Goal: Information Seeking & Learning: Learn about a topic

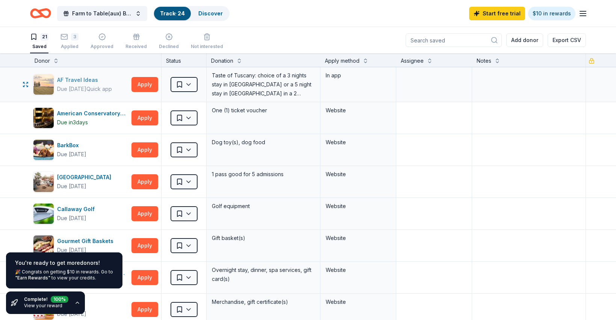
click at [89, 81] on div "AF Travel Ideas" at bounding box center [84, 79] width 55 height 9
click at [54, 62] on button at bounding box center [56, 60] width 6 height 8
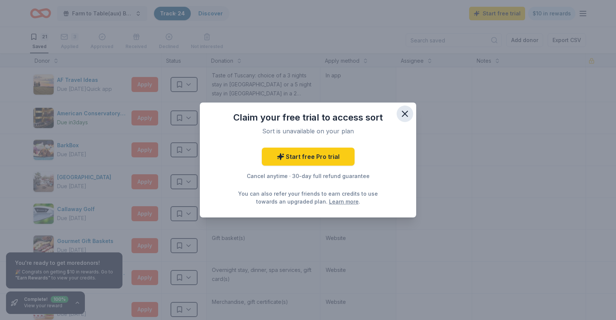
click at [405, 113] on icon "button" at bounding box center [404, 113] width 11 height 11
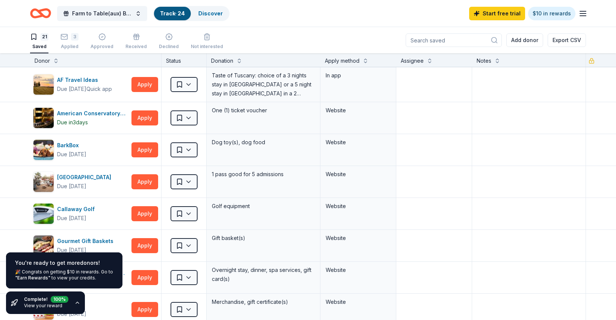
click at [32, 273] on div "🎉 Congrats on getting $10 in rewards. Go to "Earn Rewards" to view your credits." at bounding box center [64, 275] width 98 height 12
click at [76, 303] on icon "button" at bounding box center [77, 303] width 3 height 2
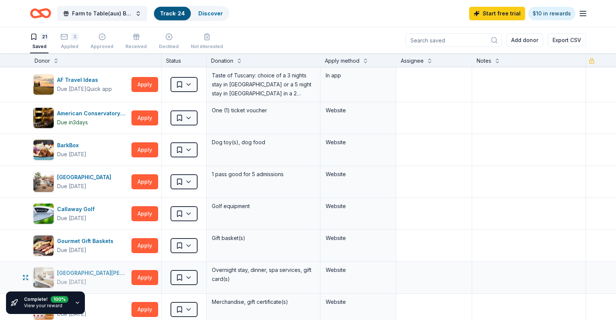
scroll to position [60, 0]
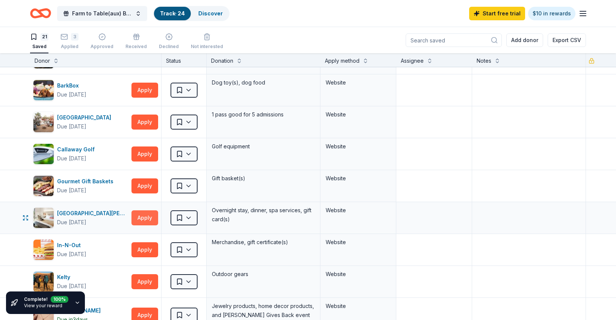
click at [144, 218] on button "Apply" at bounding box center [144, 217] width 27 height 15
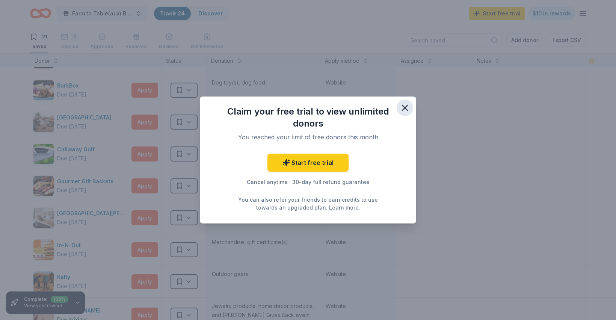
click at [407, 107] on icon "button" at bounding box center [404, 107] width 11 height 11
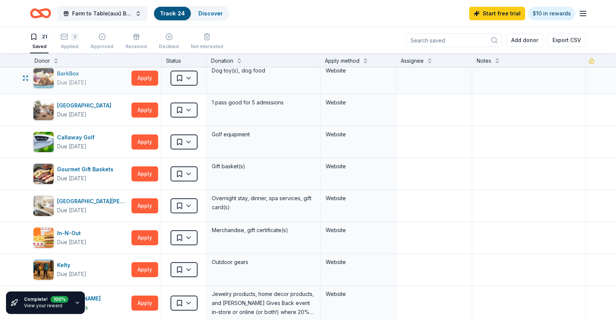
scroll to position [73, 0]
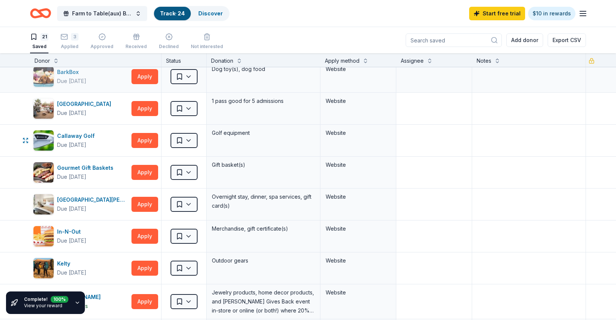
click at [88, 137] on div "Callaway Golf" at bounding box center [77, 135] width 41 height 9
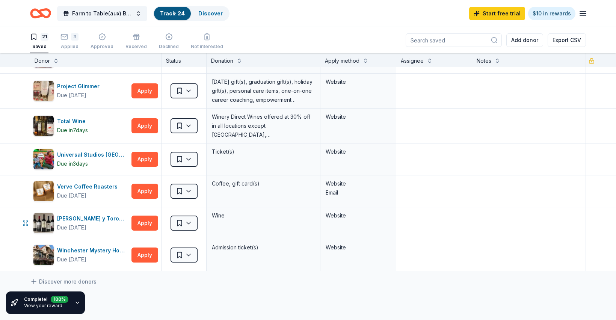
scroll to position [535, 0]
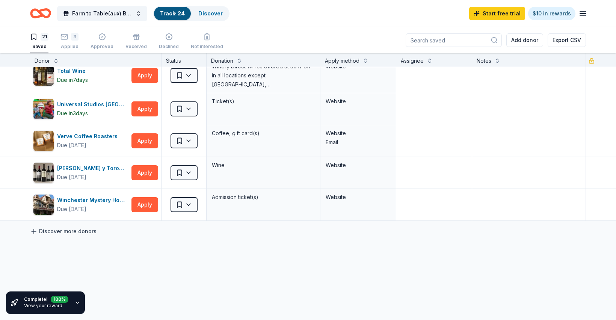
click at [79, 230] on link "Discover more donors" at bounding box center [63, 231] width 66 height 9
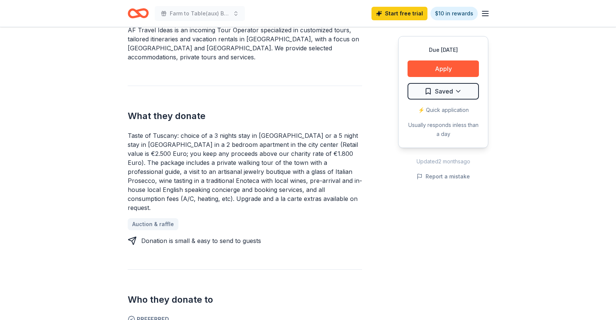
scroll to position [246, 0]
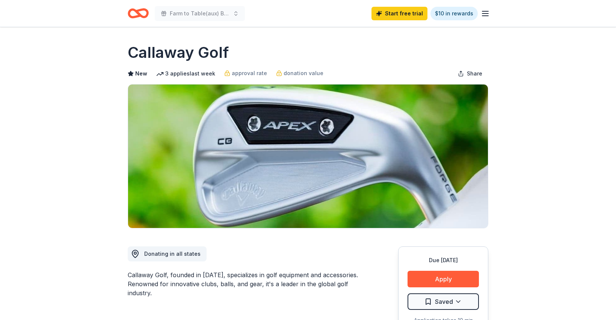
scroll to position [48, 0]
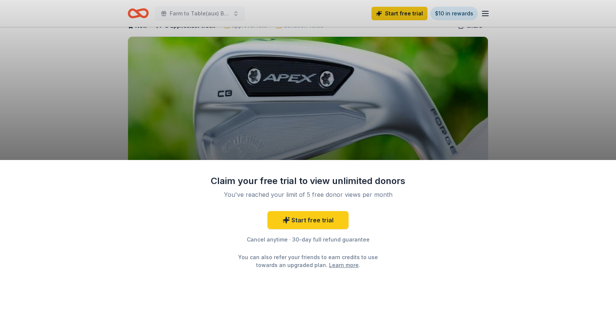
click at [247, 133] on div "Claim your free trial to view unlimited donors You've reached your limit of 5 f…" at bounding box center [308, 160] width 616 height 320
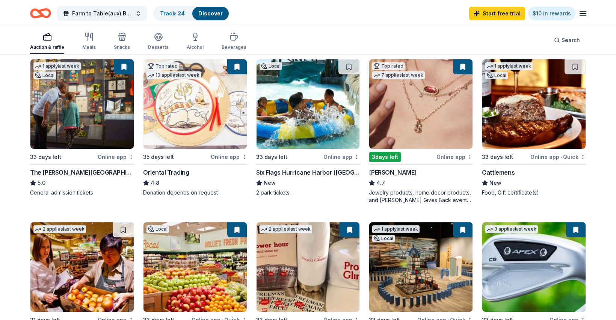
scroll to position [111, 0]
